Goal: Task Accomplishment & Management: Use online tool/utility

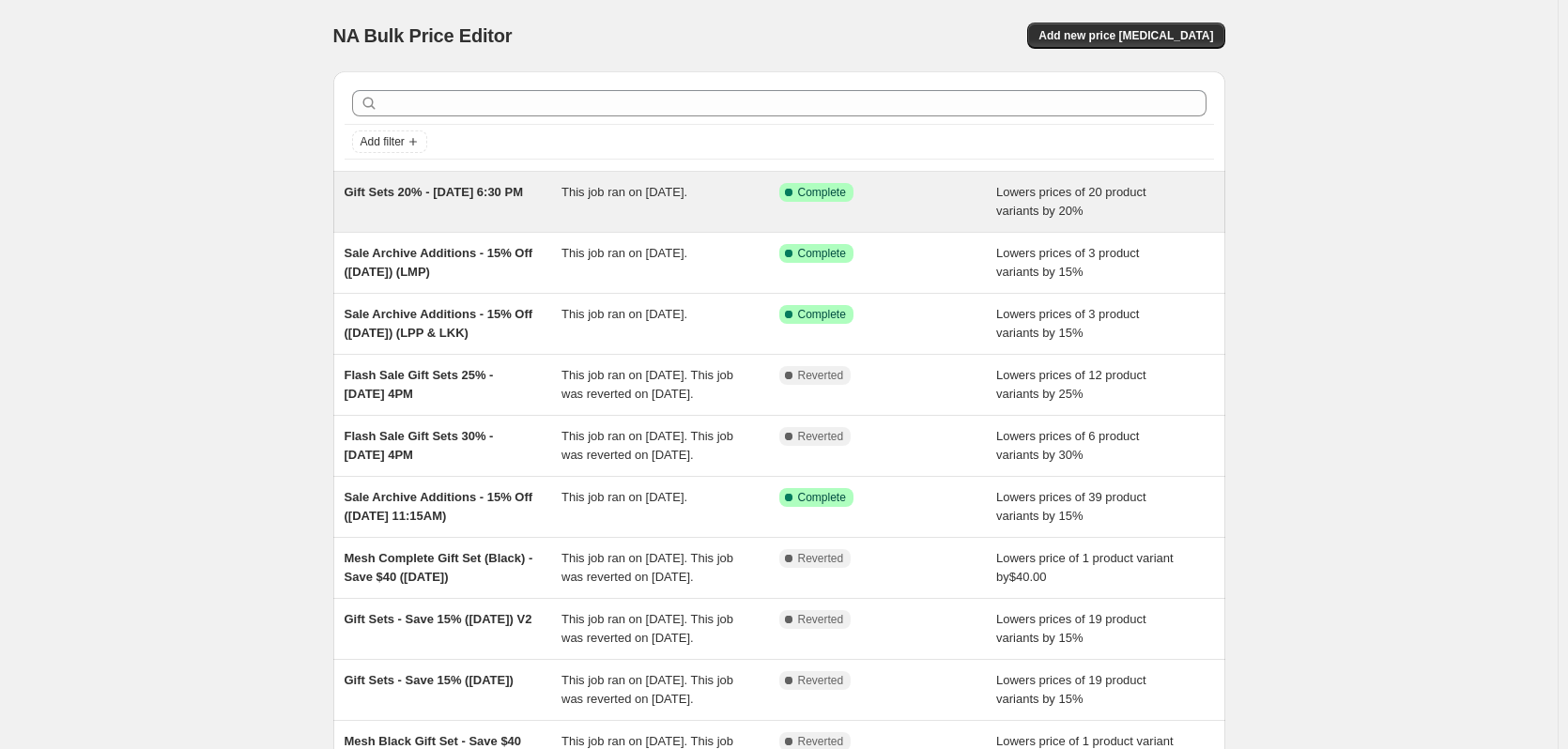
click at [539, 192] on div "Gift Sets 20% - [DATE] 6:30 PM" at bounding box center [453, 202] width 218 height 38
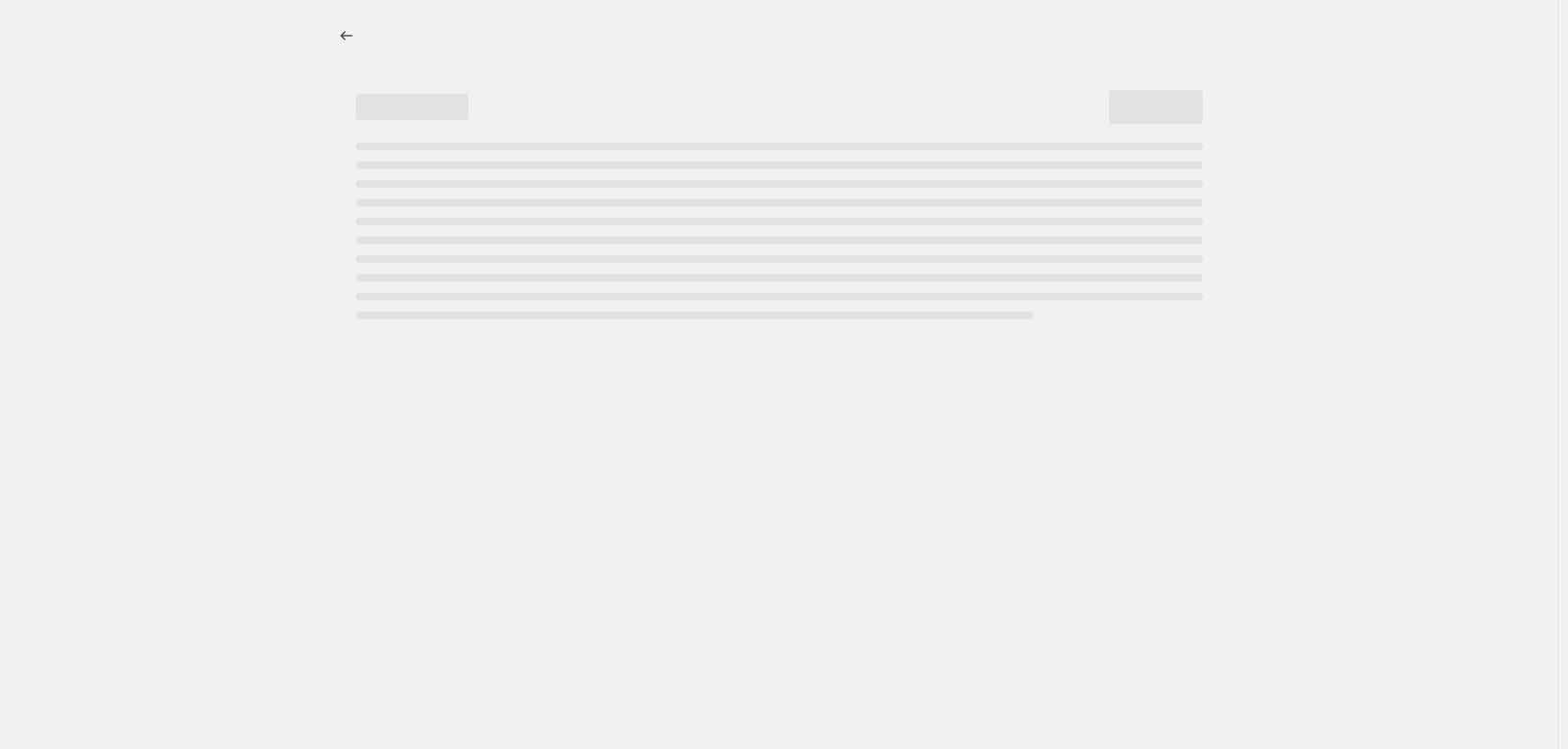
select select "percentage"
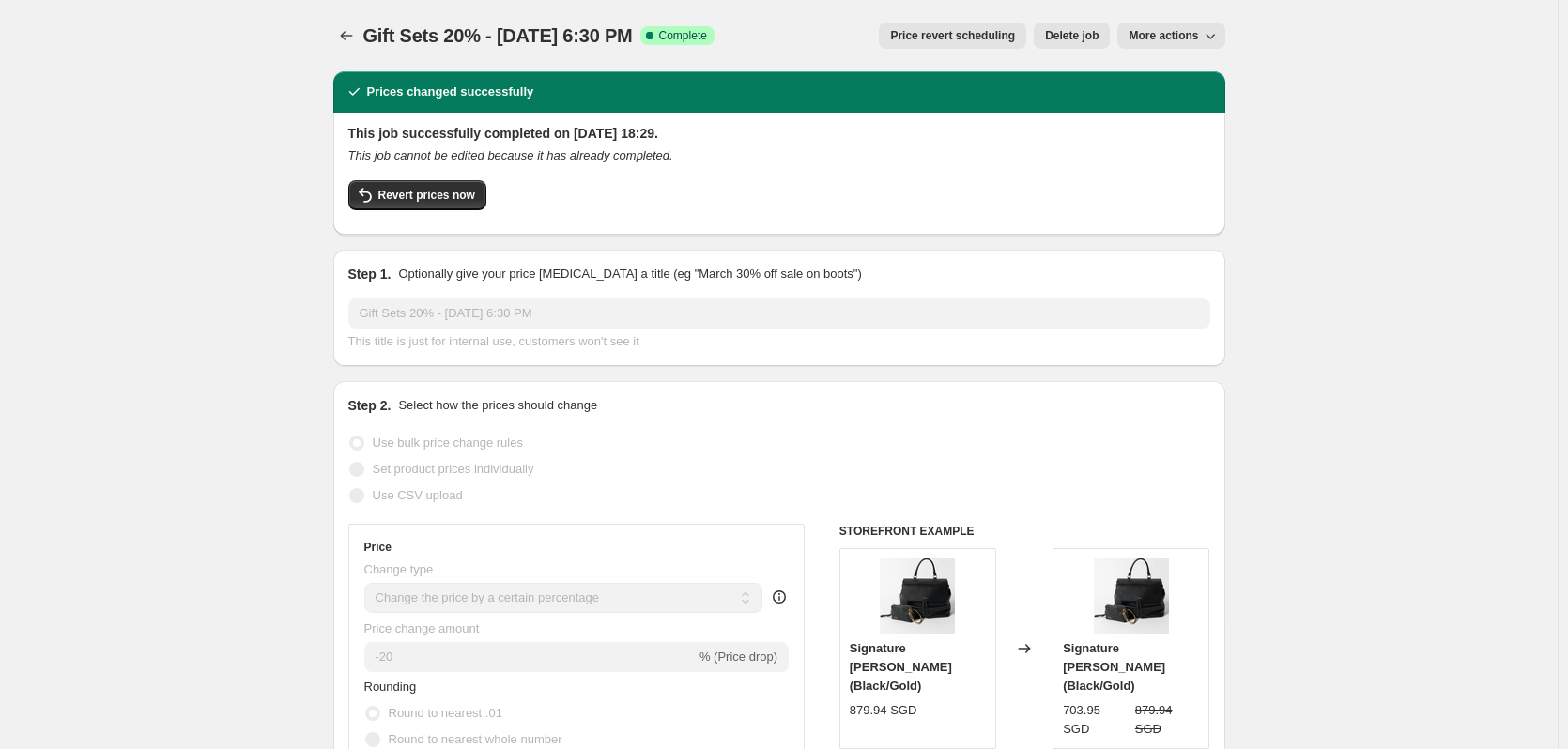
click at [1197, 36] on span "More actions" at bounding box center [1163, 36] width 70 height 15
click at [1198, 81] on span "Copy to new job" at bounding box center [1180, 75] width 88 height 14
select select "percentage"
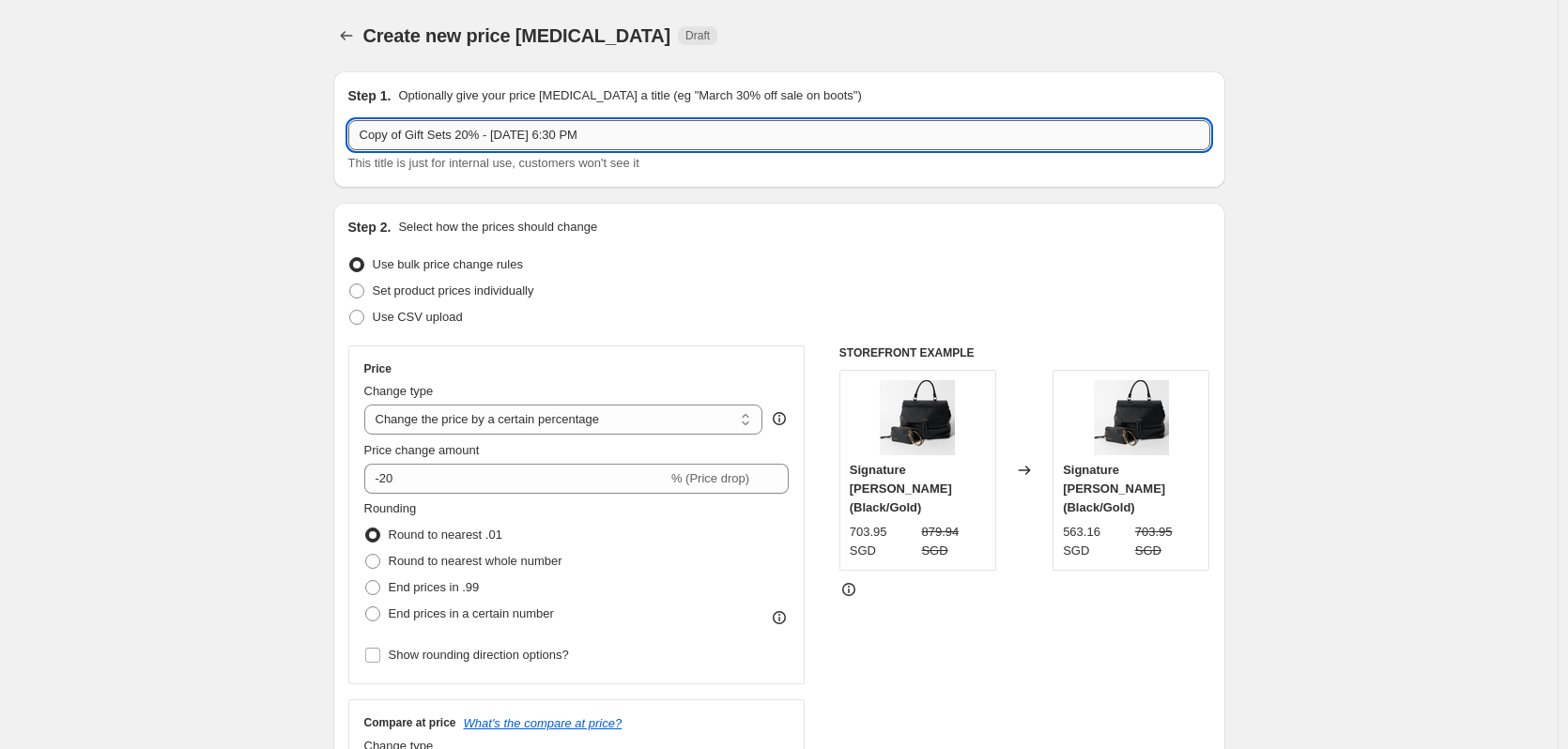
click at [739, 132] on input "Copy of Gift Sets 20% - September 11, 2025 at 6:30 PM" at bounding box center [779, 135] width 862 height 30
click at [739, 131] on input "Copy of Gift Sets 20% - September 11, 2025 at 6:30 PM" at bounding box center [779, 135] width 862 height 30
click at [738, 131] on input "Copy of Gift Sets 20% - September 11, 2025 at 6:30 PM" at bounding box center [779, 135] width 862 height 30
click at [738, 133] on input "Copy of Gift Sets 20% - September 11, 2025 at 6:30 PM" at bounding box center [779, 135] width 862 height 30
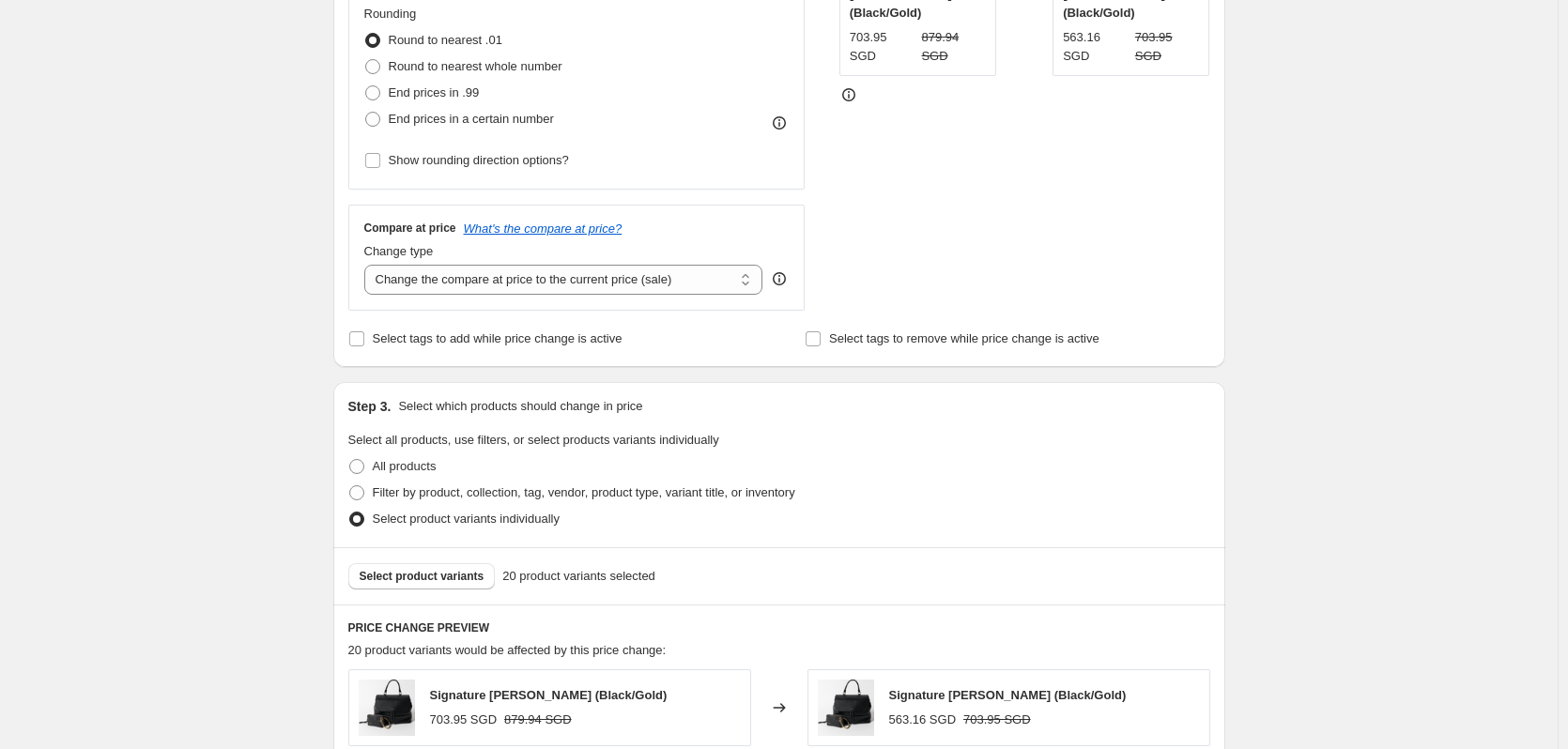
scroll to position [657, 0]
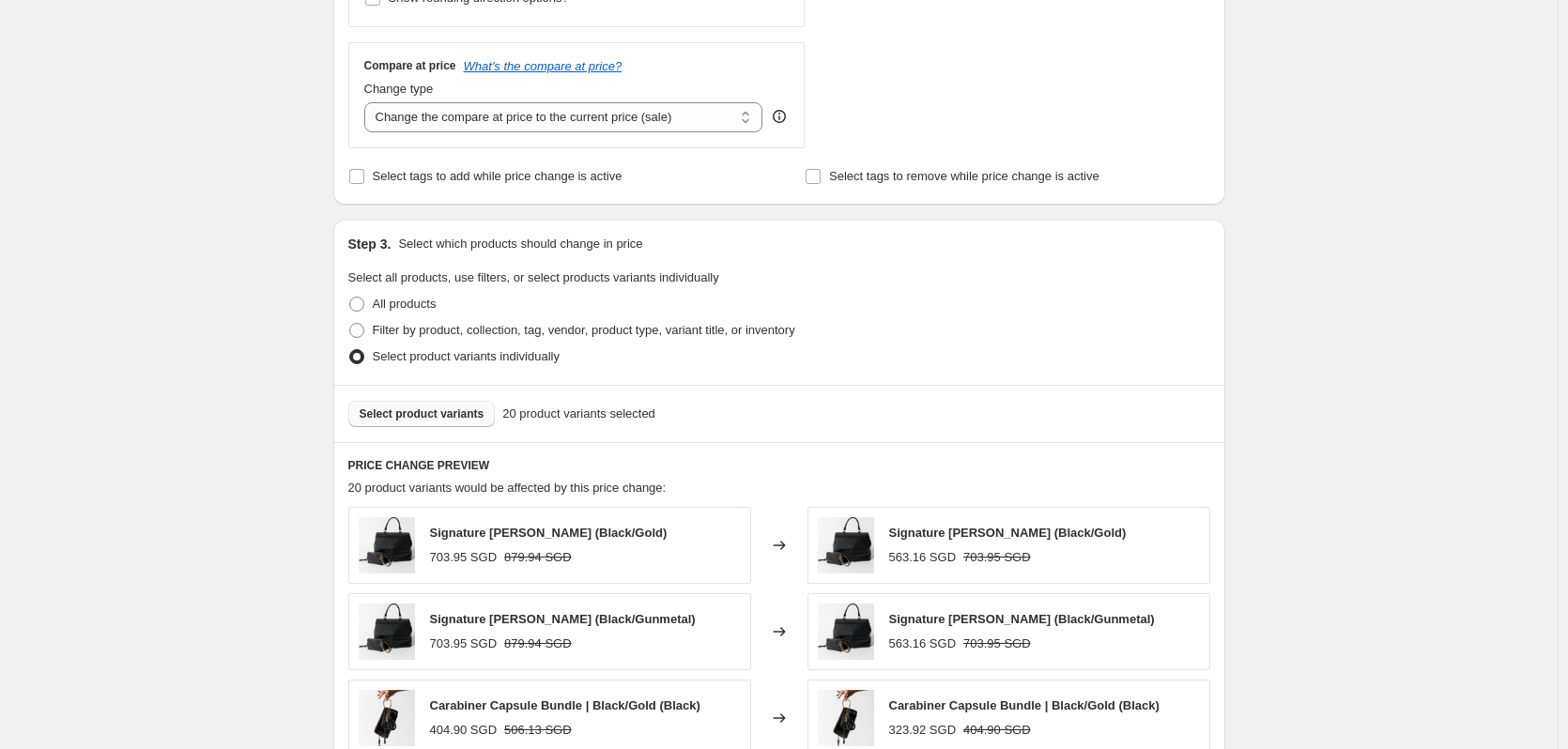
type input "NYFW Bundles - Sep 15, 2025 at 4:30PM"
click at [461, 422] on span "Select product variants" at bounding box center [422, 414] width 125 height 15
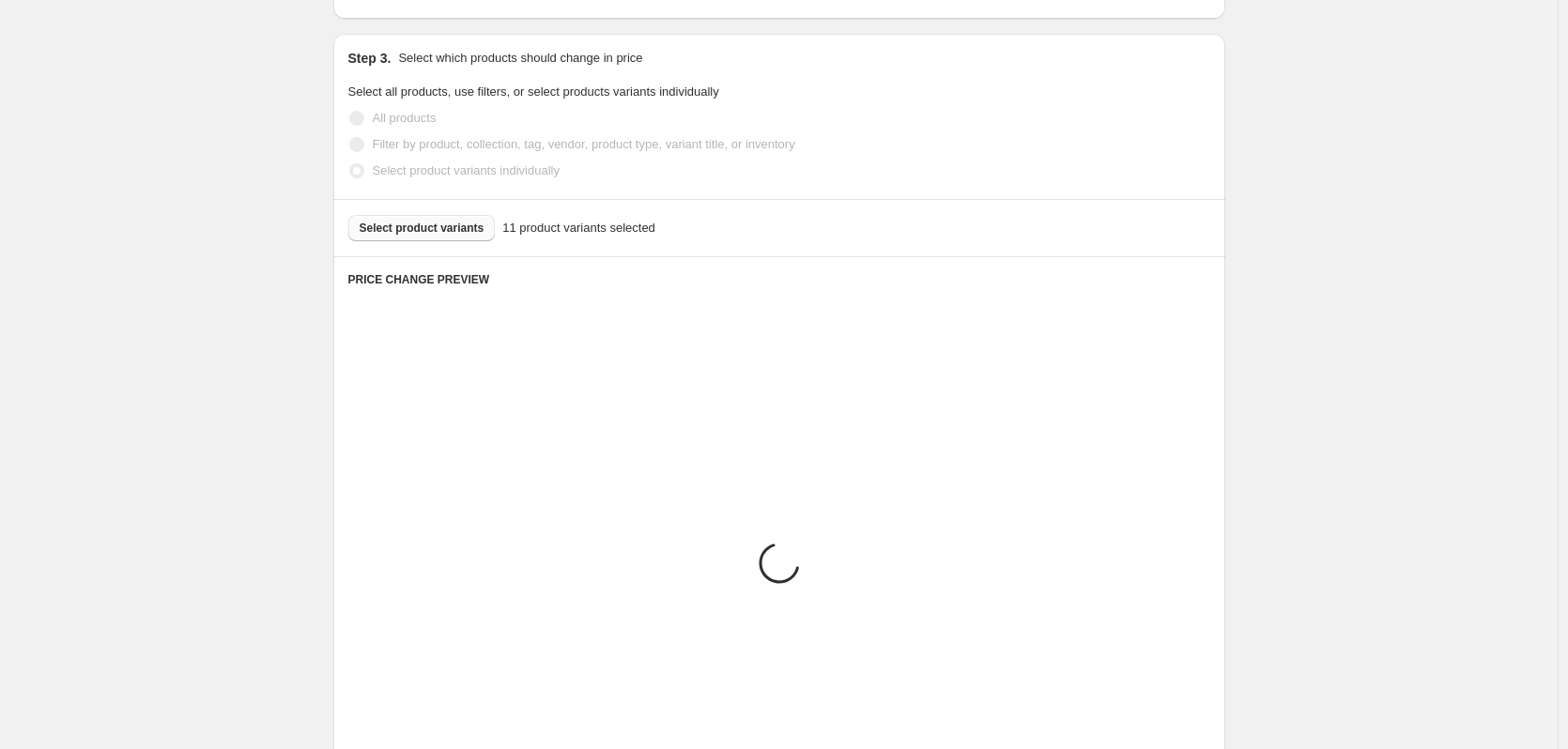
scroll to position [939, 0]
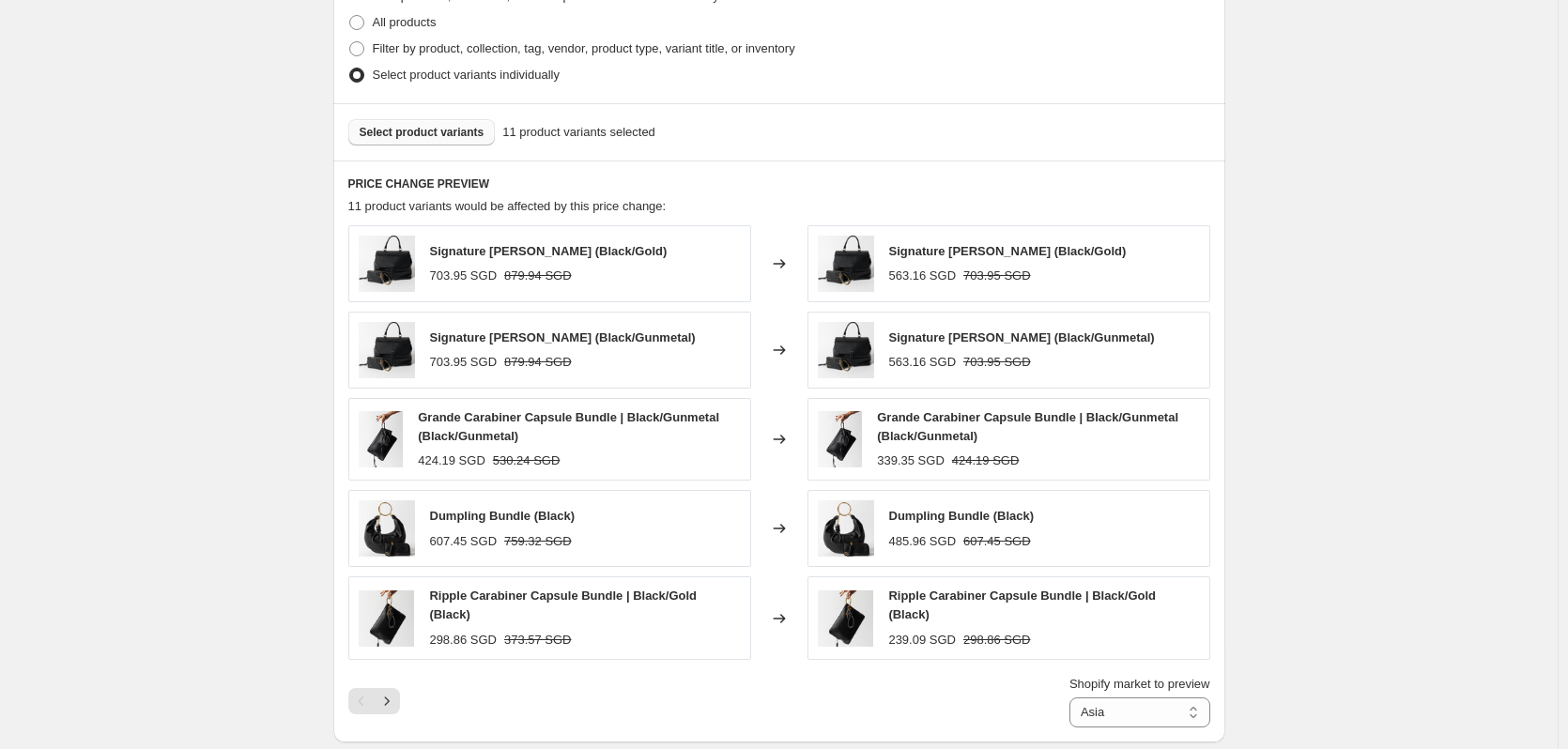
click at [426, 130] on span "Select product variants" at bounding box center [422, 132] width 125 height 15
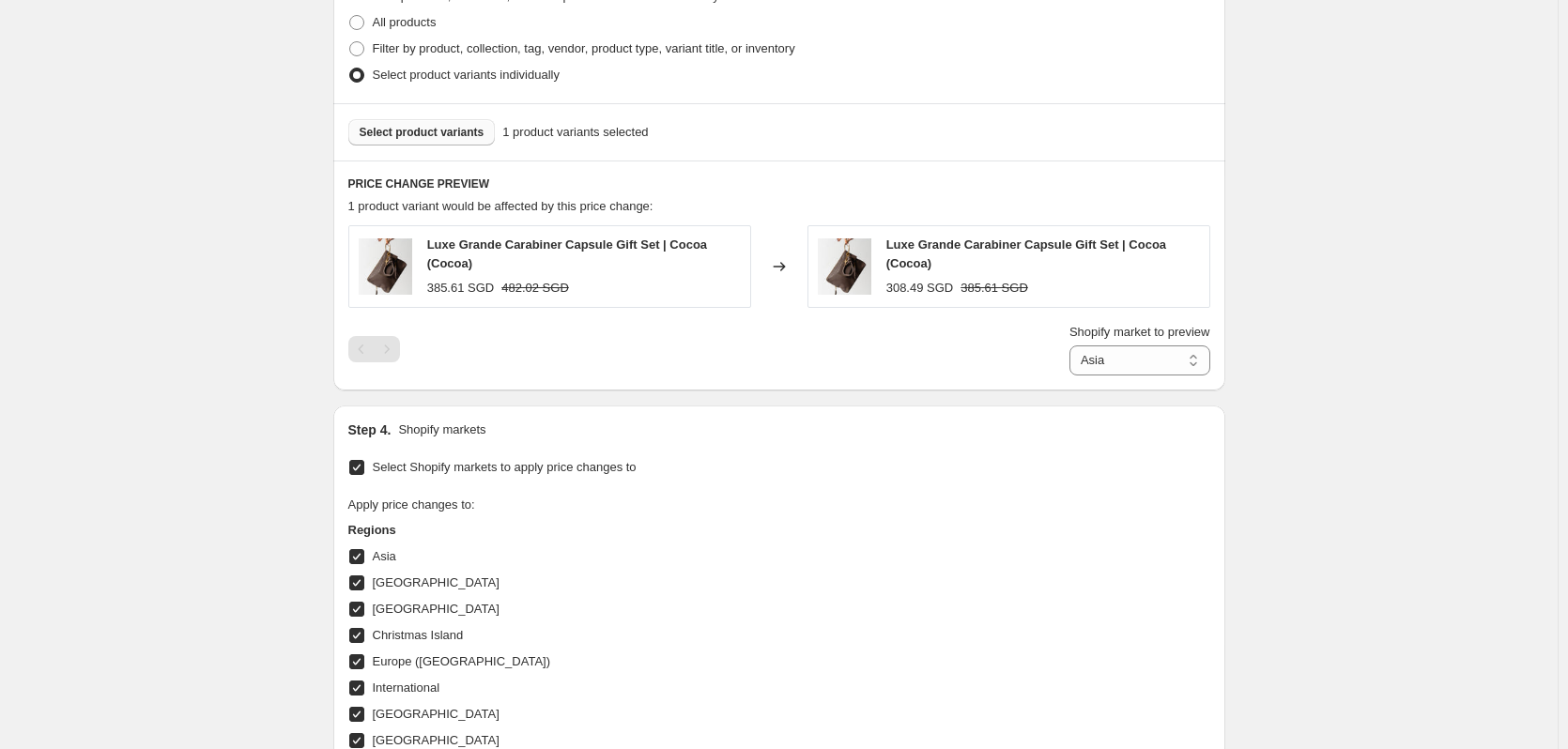
click at [451, 135] on span "Select product variants" at bounding box center [422, 132] width 125 height 15
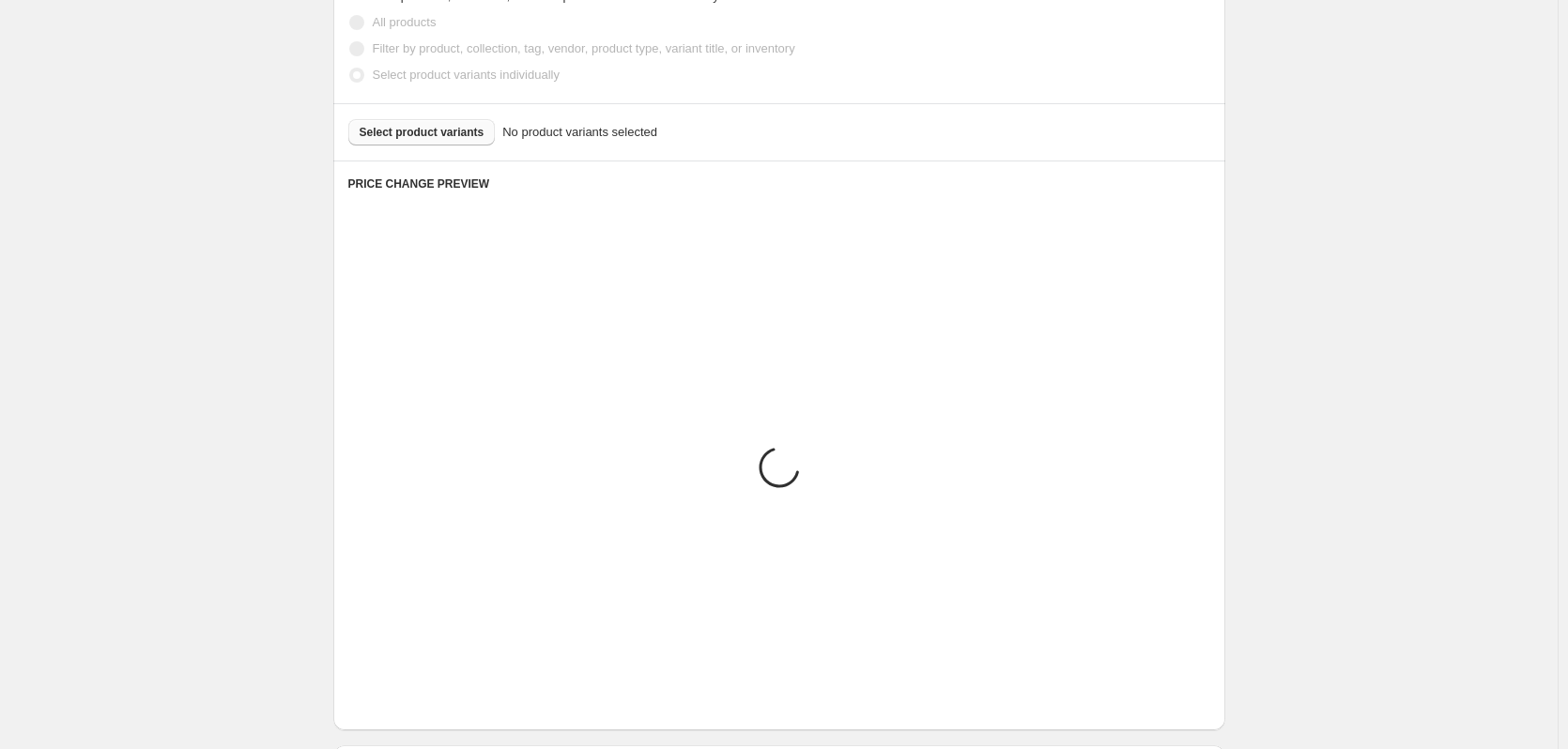
click at [1318, 392] on div "Create new price change job. This page is ready Create new price change job Dra…" at bounding box center [778, 288] width 1558 height 2454
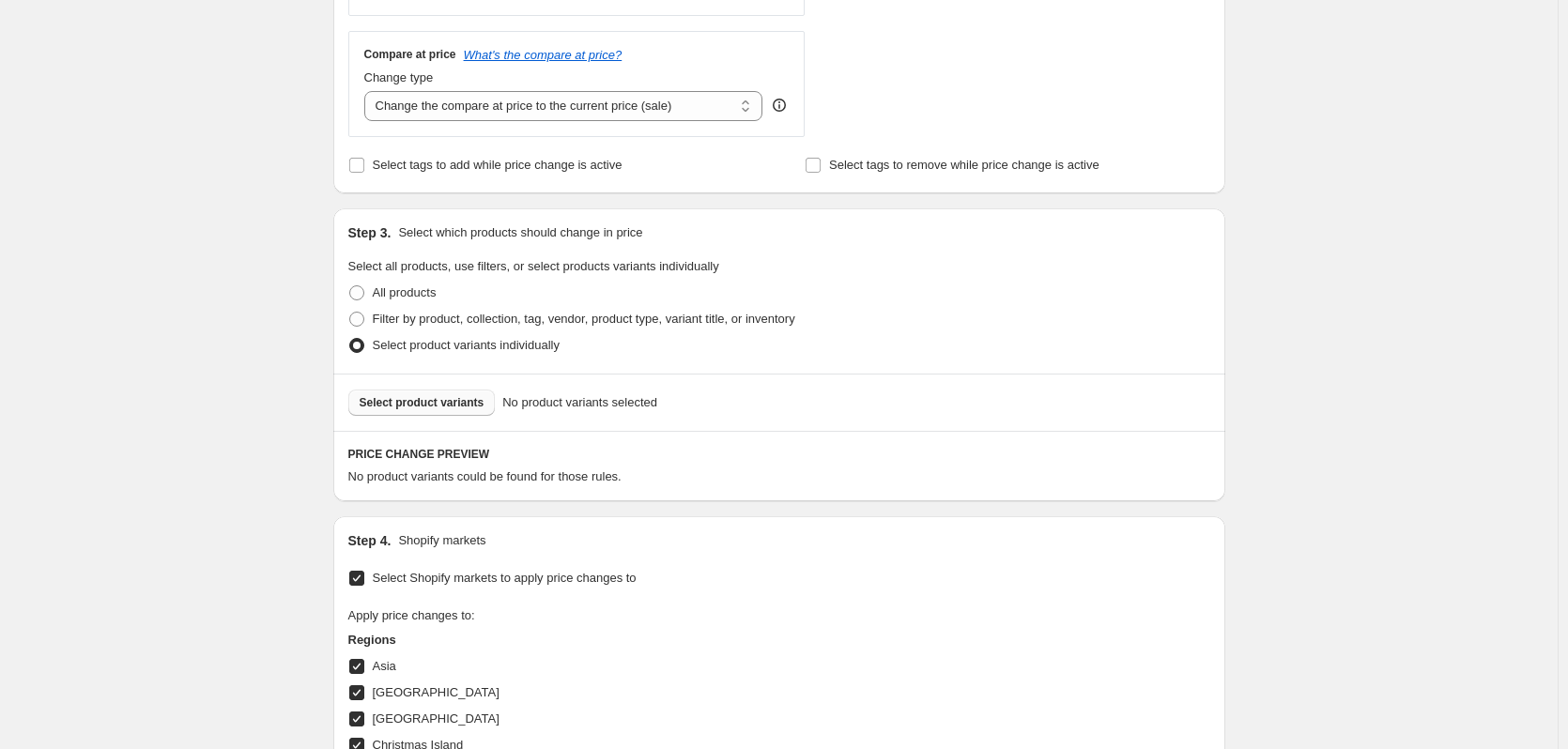
scroll to position [657, 0]
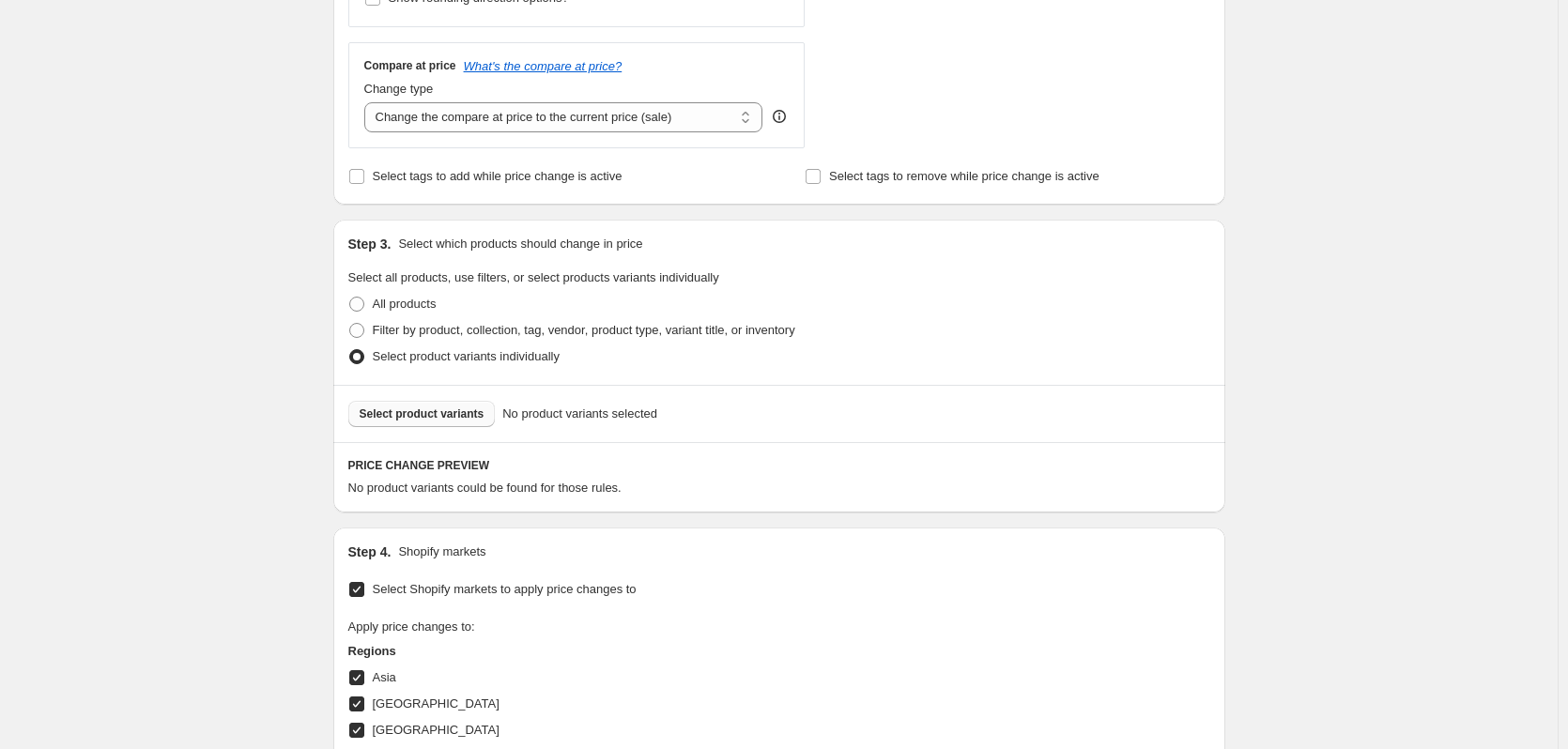
click at [455, 421] on span "Select product variants" at bounding box center [422, 414] width 125 height 15
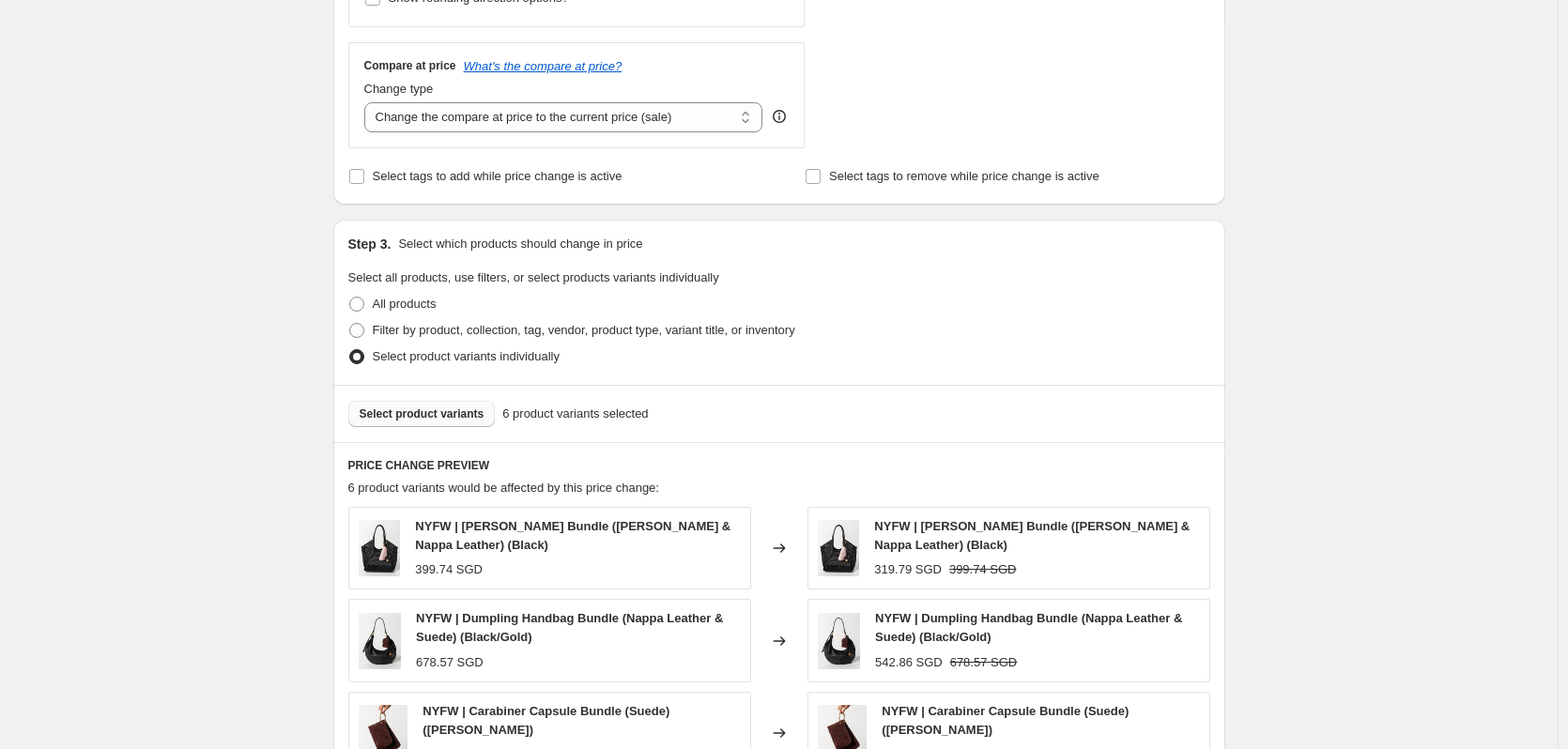
click at [1294, 258] on div "Create new price change job. This page is ready Create new price change job Dra…" at bounding box center [778, 584] width 1558 height 2484
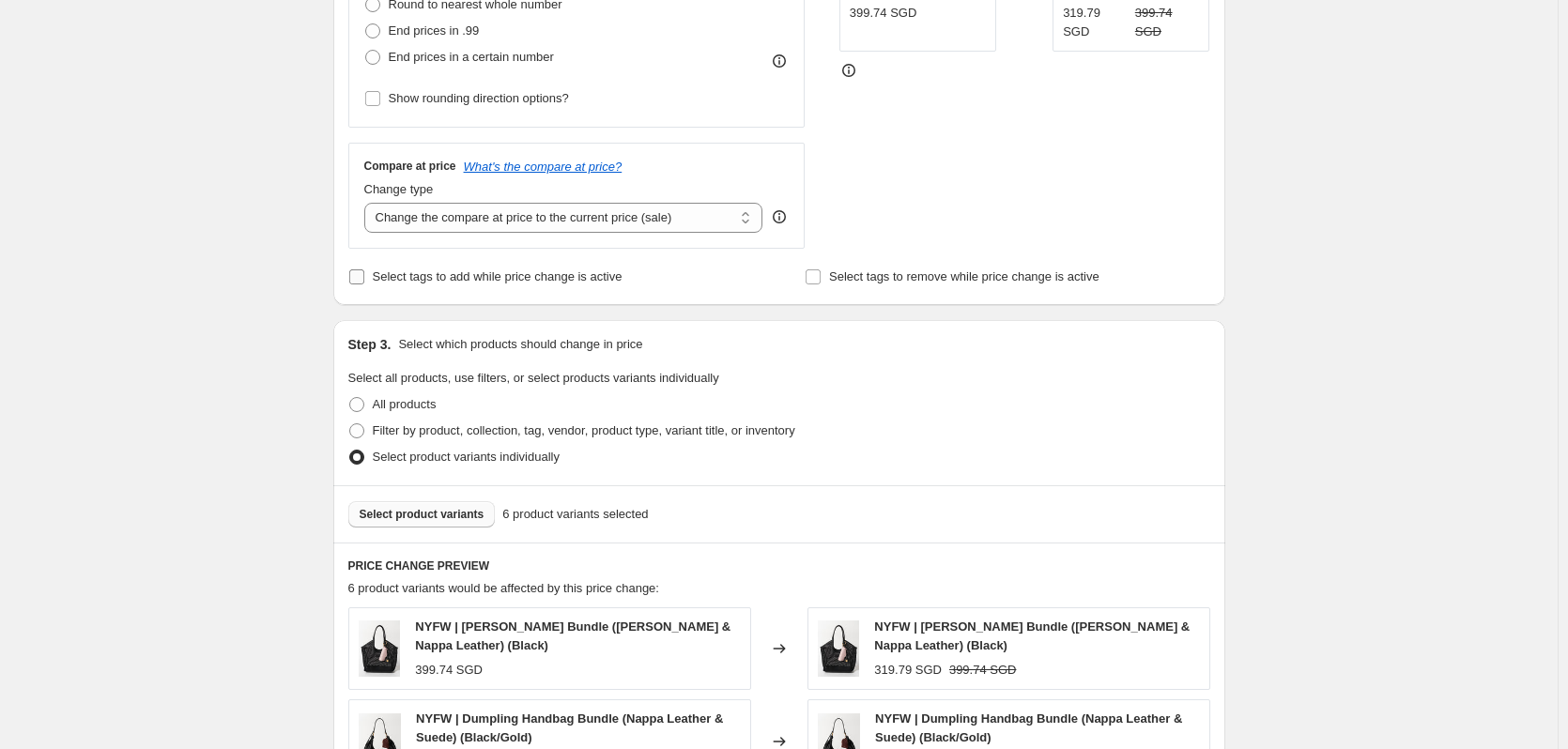
scroll to position [509, 0]
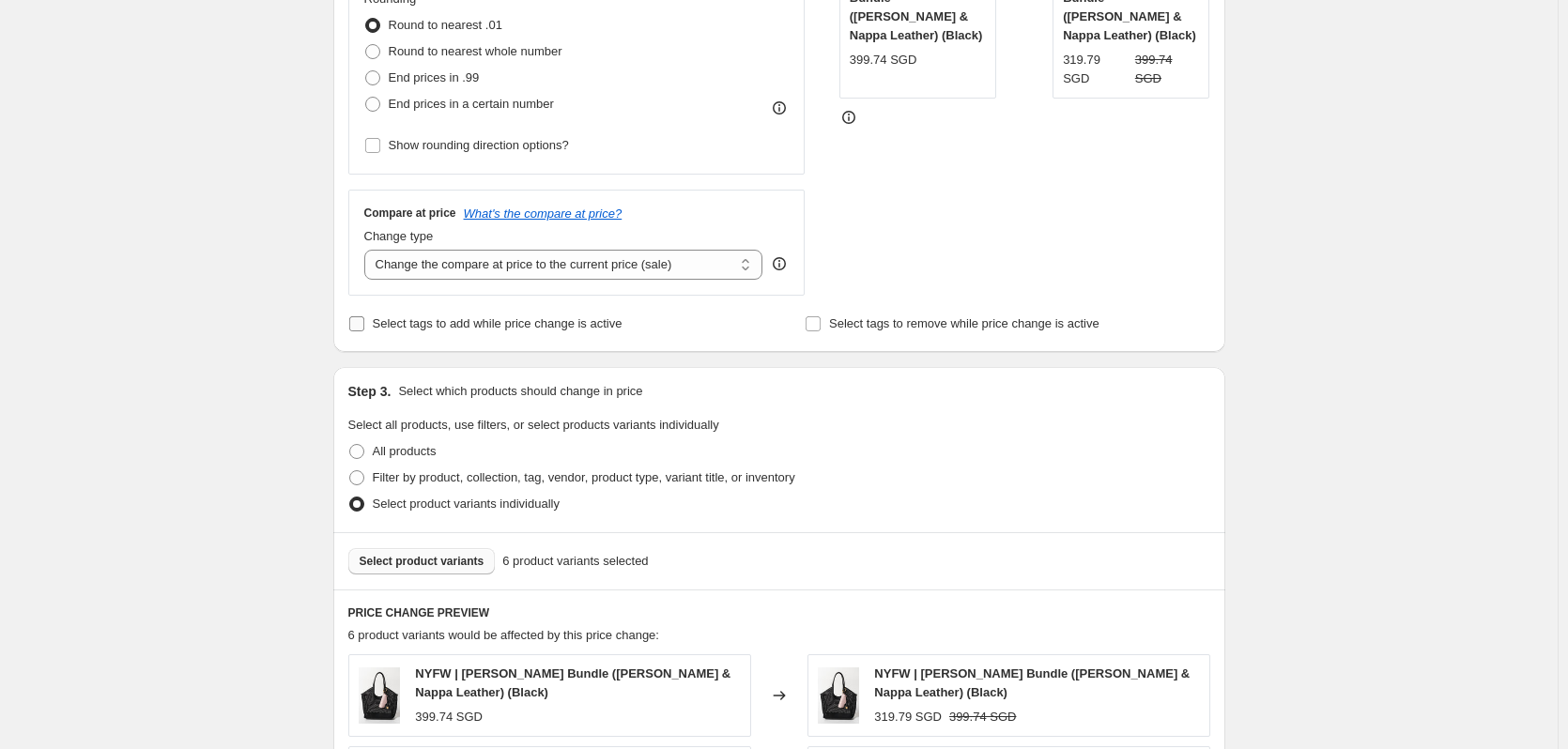
click at [528, 328] on span "Select tags to add while price change is active" at bounding box center [497, 323] width 250 height 14
click at [364, 328] on input "Select tags to add while price change is active" at bounding box center [357, 324] width 15 height 15
checkbox input "true"
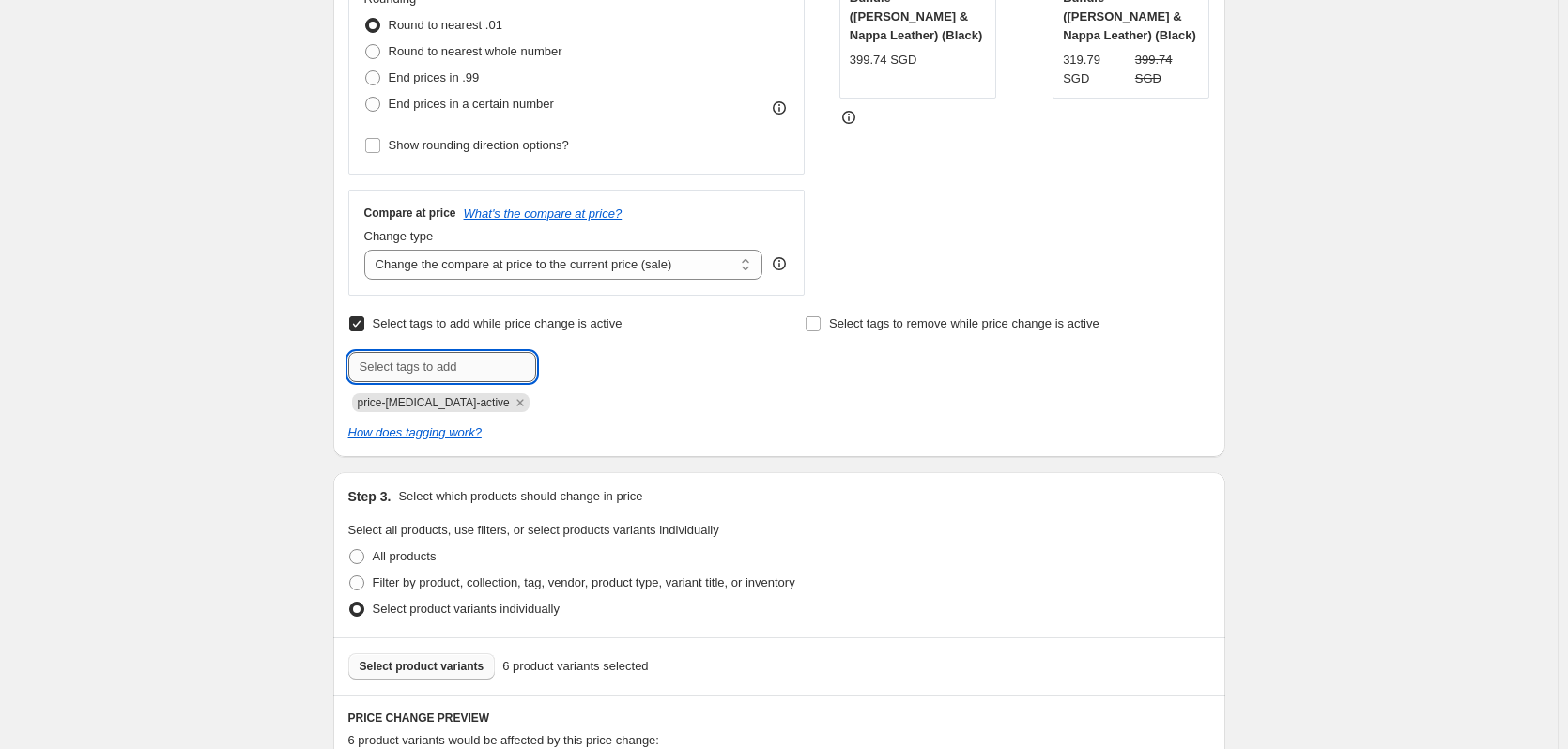
click at [497, 366] on input "text" at bounding box center [442, 367] width 188 height 30
click at [511, 407] on icon "Remove price-change-job-active" at bounding box center [520, 403] width 17 height 17
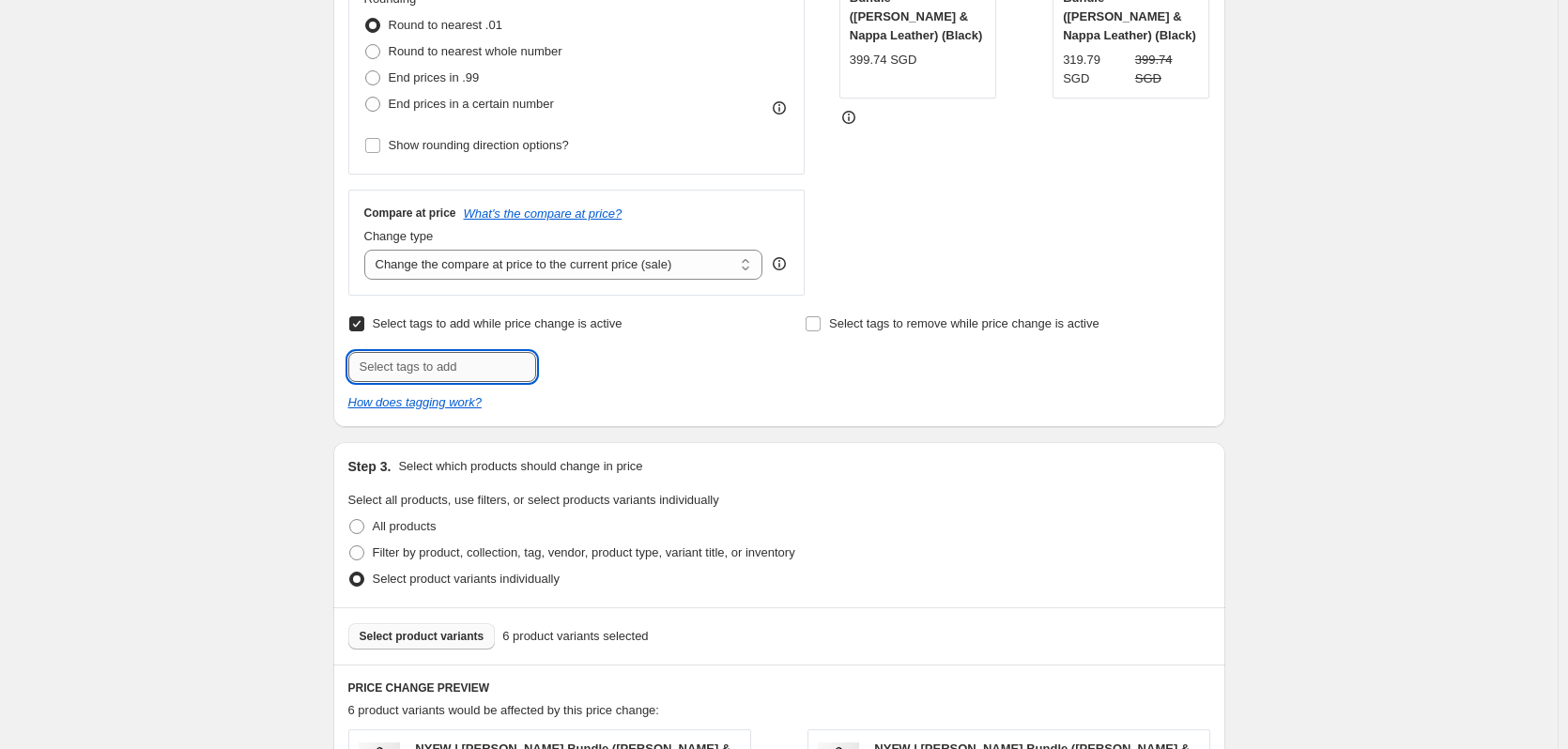
click at [491, 376] on input "text" at bounding box center [442, 367] width 188 height 30
type input "Bundle"
click at [572, 368] on b "Add" at bounding box center [562, 365] width 22 height 13
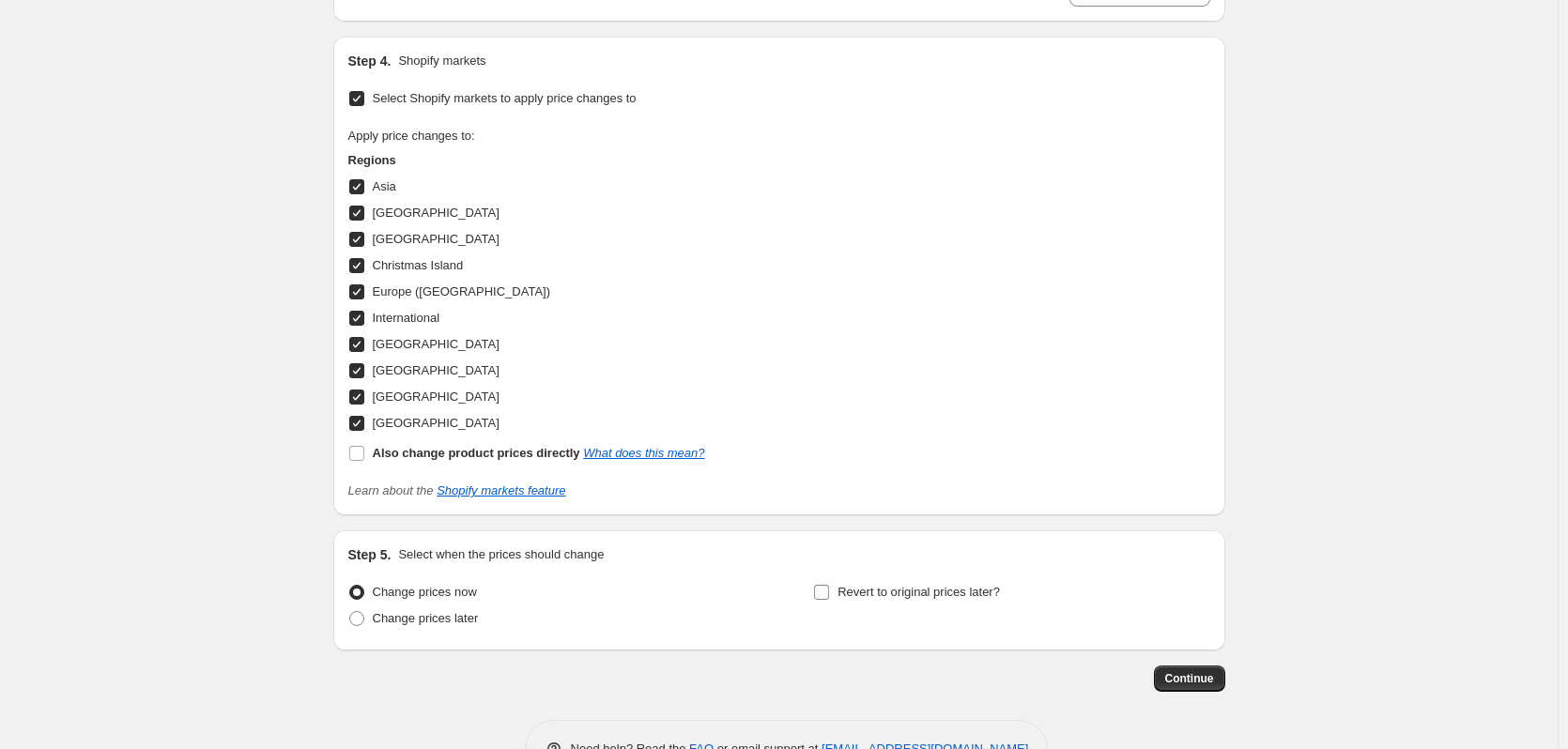
scroll to position [1835, 0]
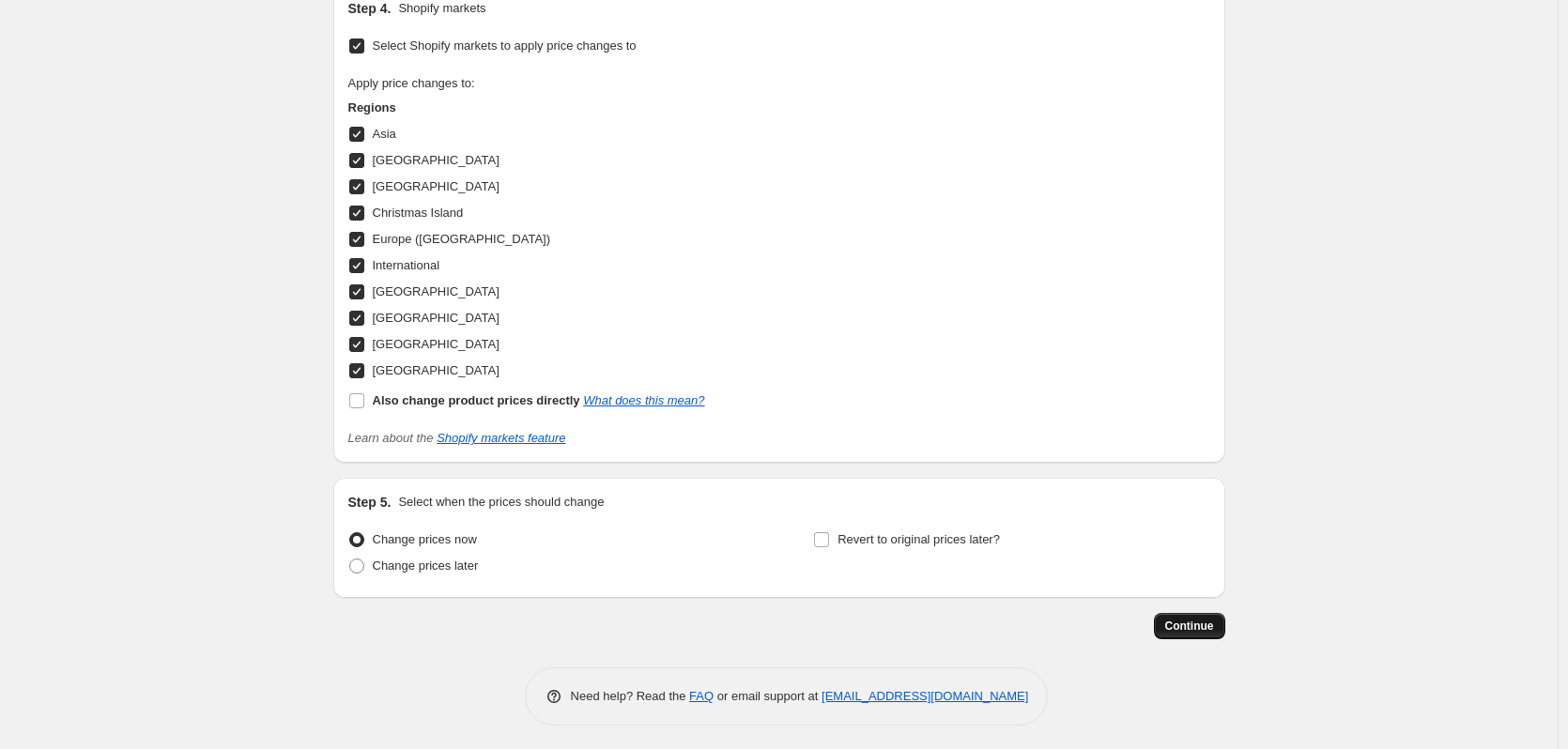
click at [1190, 629] on button "Continue" at bounding box center [1190, 626] width 72 height 26
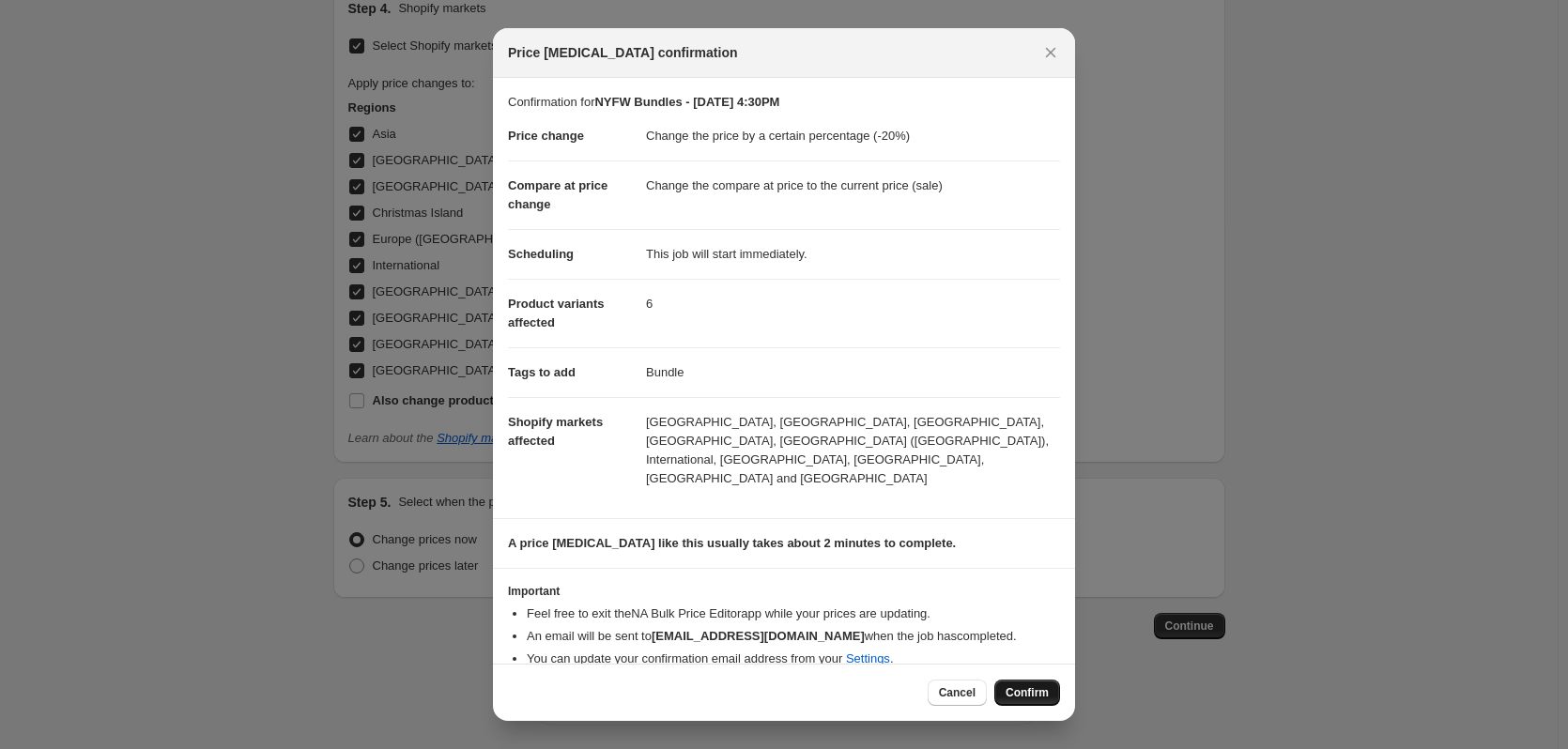
click at [1037, 691] on span "Confirm" at bounding box center [1027, 692] width 43 height 15
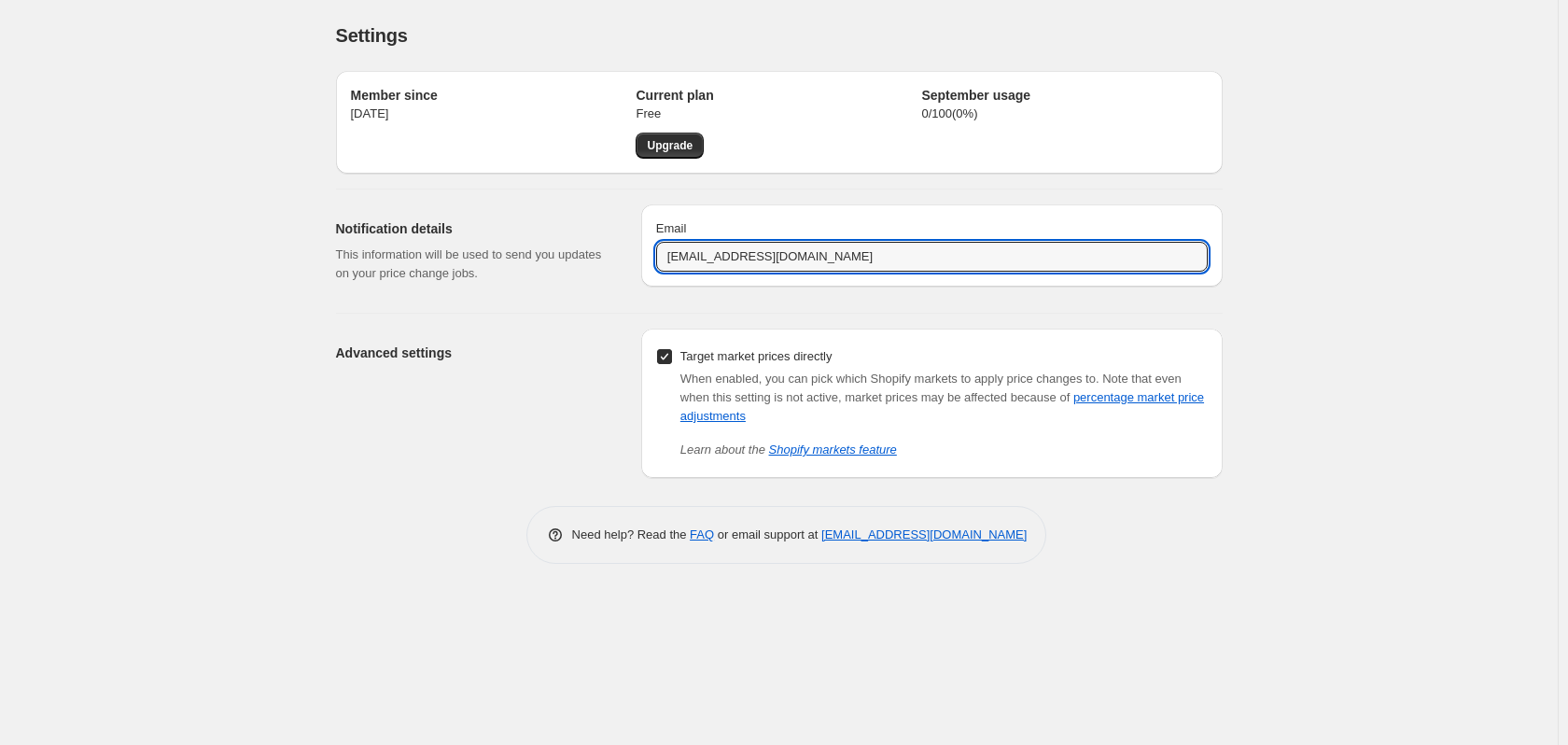
drag, startPoint x: 675, startPoint y: 262, endPoint x: 643, endPoint y: 276, distance: 34.9
click at [643, 275] on div "Email [EMAIL_ADDRESS][DOMAIN_NAME]" at bounding box center [932, 246] width 581 height 83
type input "[PERSON_NAME][EMAIL_ADDRESS][DOMAIN_NAME]"
click at [1262, 122] on div "Settings. This page is ready Settings Member since [DATE] Current plan Free Upg…" at bounding box center [778, 372] width 1558 height 745
